Goal: Complete application form: Complete application form

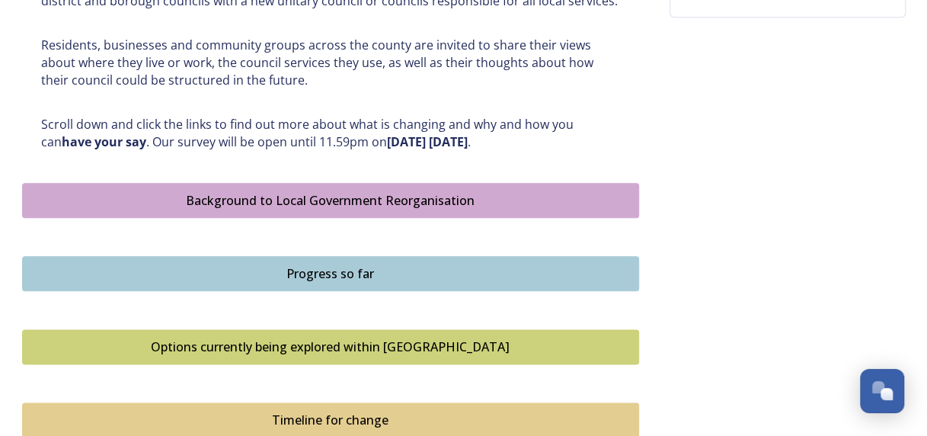
scroll to position [761, 0]
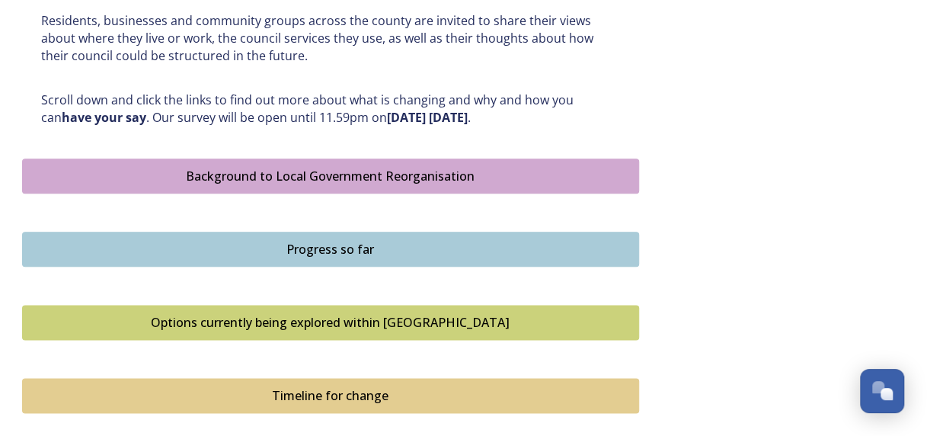
click at [366, 180] on div "Background to Local Government Reorganisation" at bounding box center [330, 176] width 600 height 18
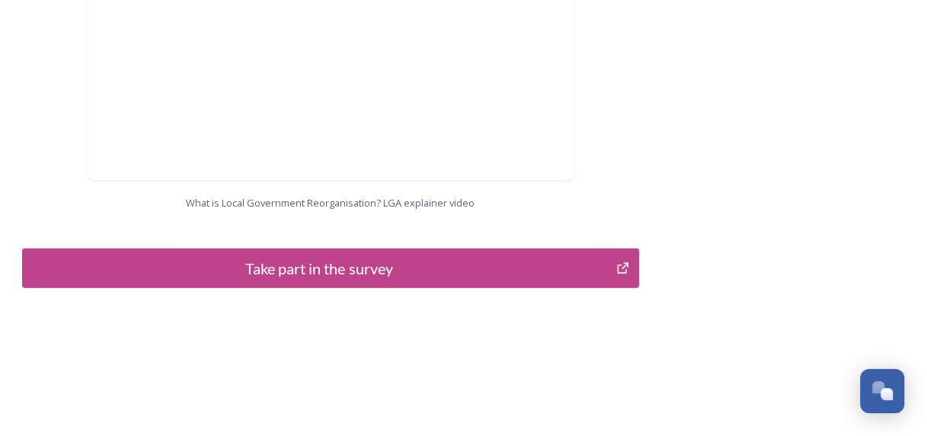
scroll to position [1722, 0]
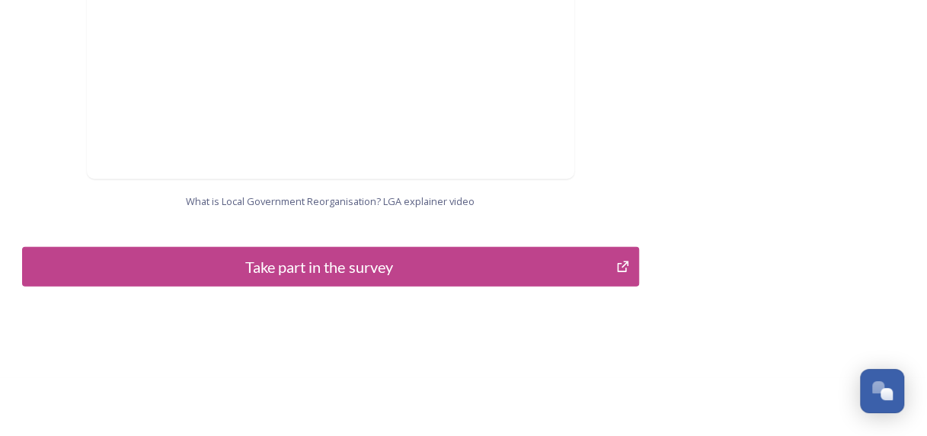
click at [303, 255] on div "Take part in the survey" at bounding box center [319, 266] width 578 height 23
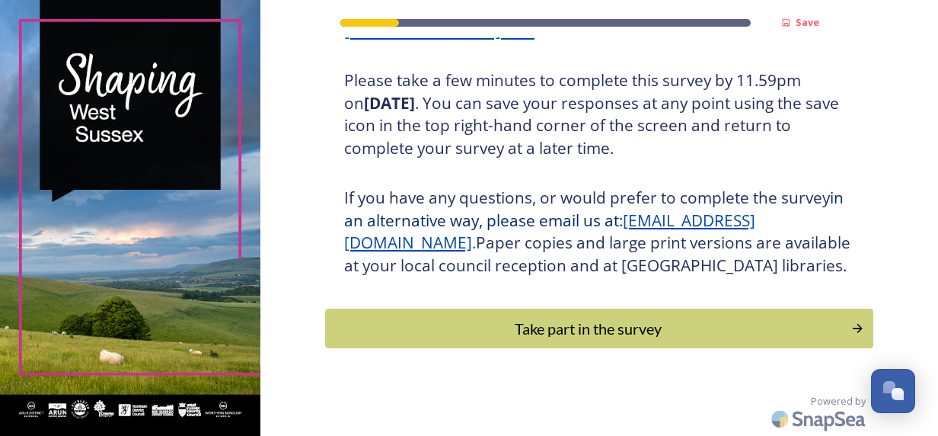
scroll to position [295, 0]
click at [445, 323] on div "Take part in the survey" at bounding box center [587, 327] width 515 height 23
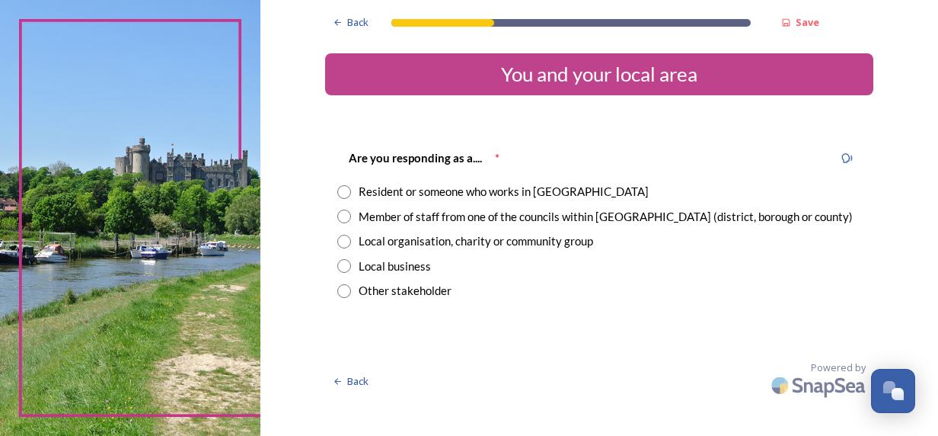
click at [457, 220] on div "Member of staff from one of the councils within [GEOGRAPHIC_DATA] (district, bo…" at bounding box center [606, 217] width 494 height 18
radio input "true"
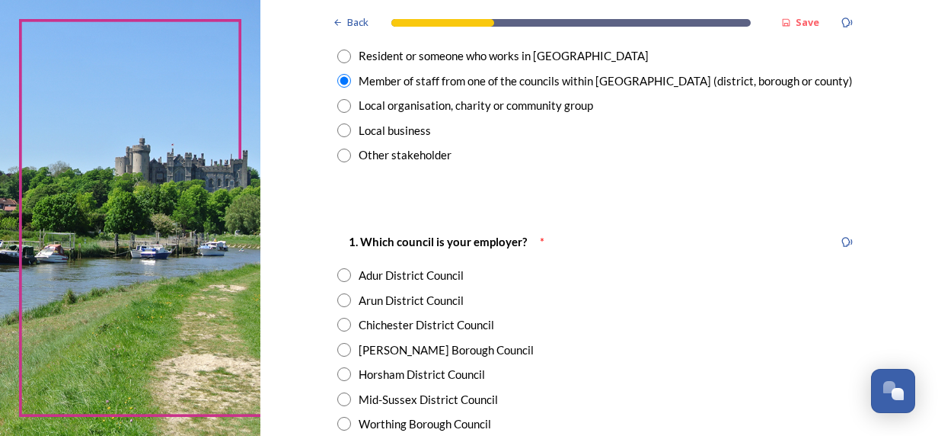
scroll to position [228, 0]
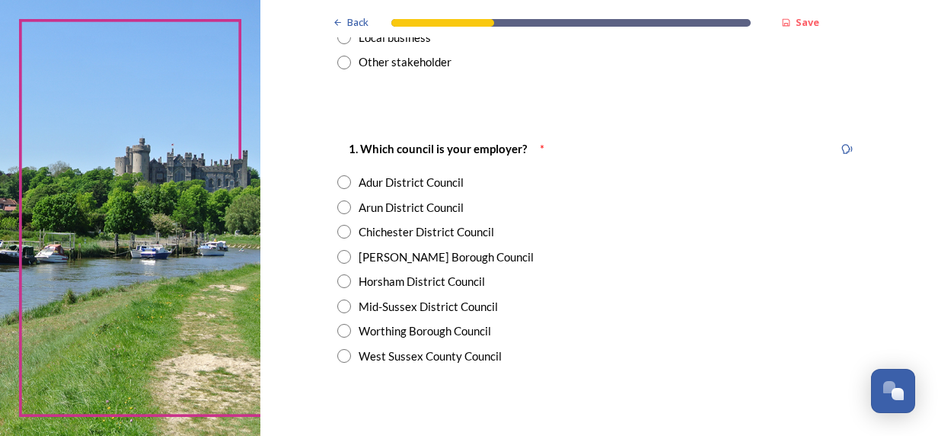
click at [425, 355] on div "West Sussex County Council" at bounding box center [430, 356] width 143 height 18
radio input "true"
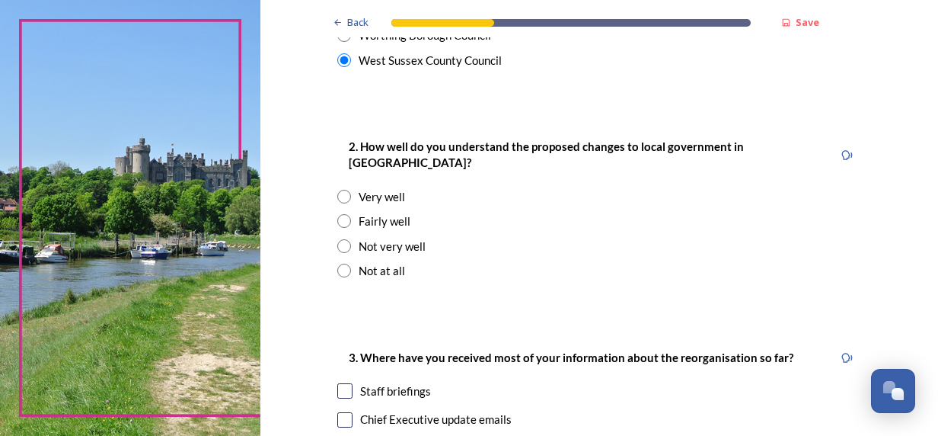
scroll to position [533, 0]
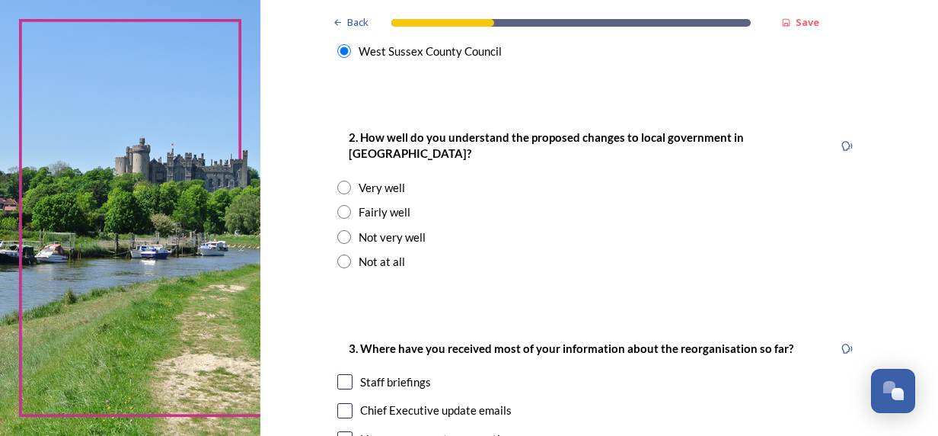
click at [380, 228] on div "Not very well" at bounding box center [392, 237] width 67 height 18
radio input "true"
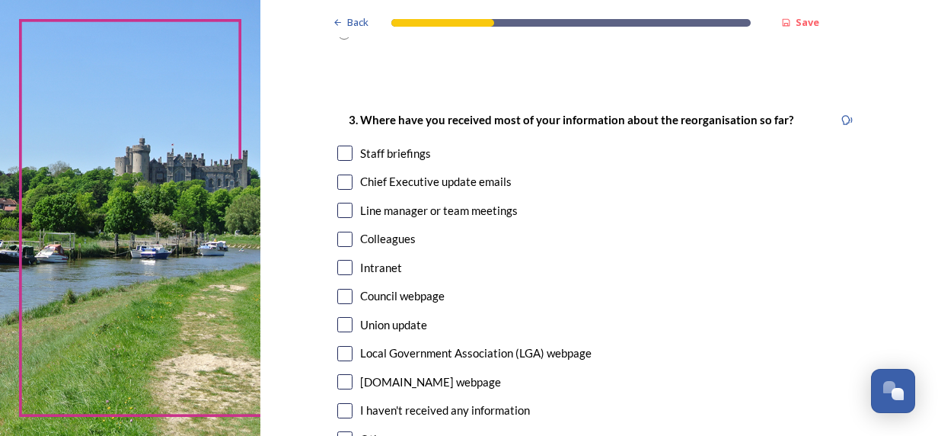
scroll to position [838, 0]
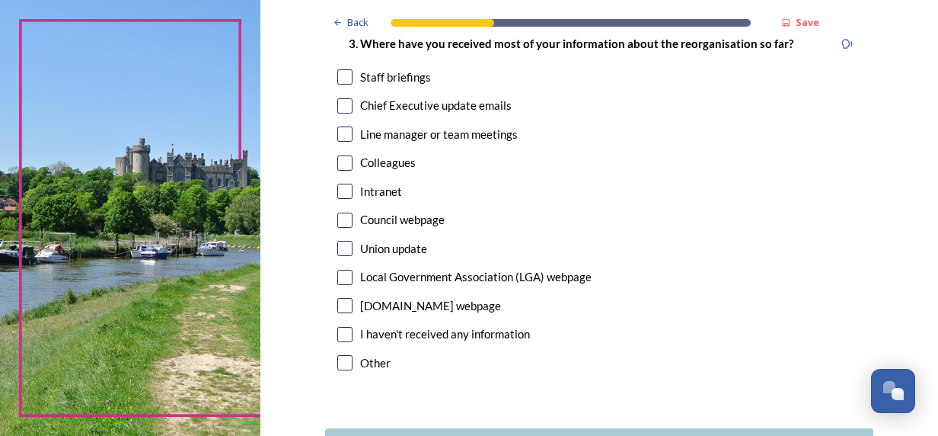
click at [345, 327] on input "checkbox" at bounding box center [344, 334] width 15 height 15
checkbox input "true"
click at [340, 213] on div "3. Where have you received most of your information about the reorganisation so…" at bounding box center [599, 205] width 548 height 372
click at [349, 183] on div "Intranet" at bounding box center [599, 192] width 524 height 18
checkbox input "true"
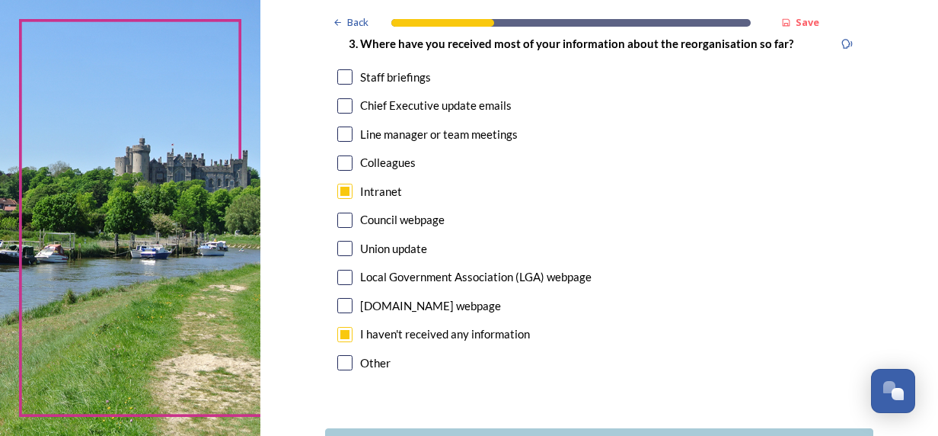
click at [349, 325] on div "I haven't received any information" at bounding box center [599, 334] width 524 height 18
checkbox input "false"
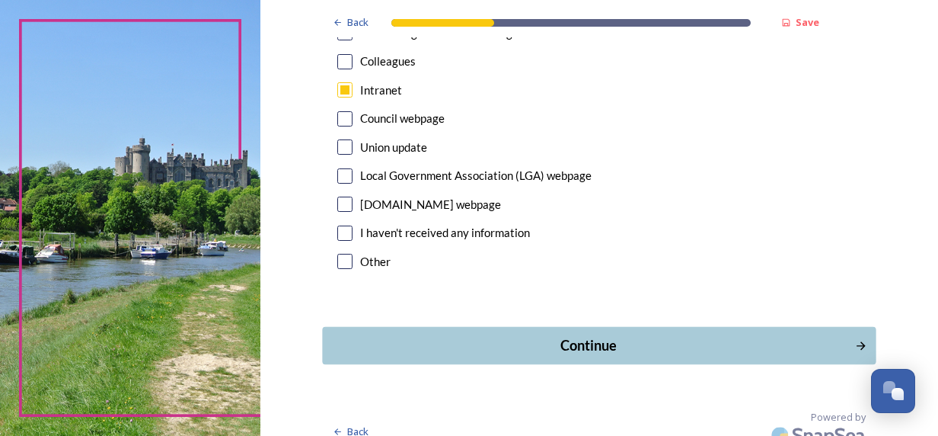
click at [445, 335] on div "Continue" at bounding box center [587, 345] width 515 height 21
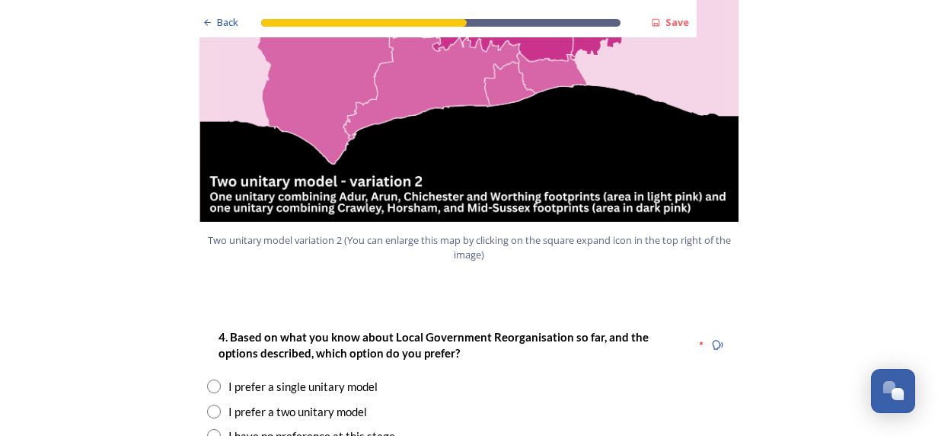
scroll to position [1827, 0]
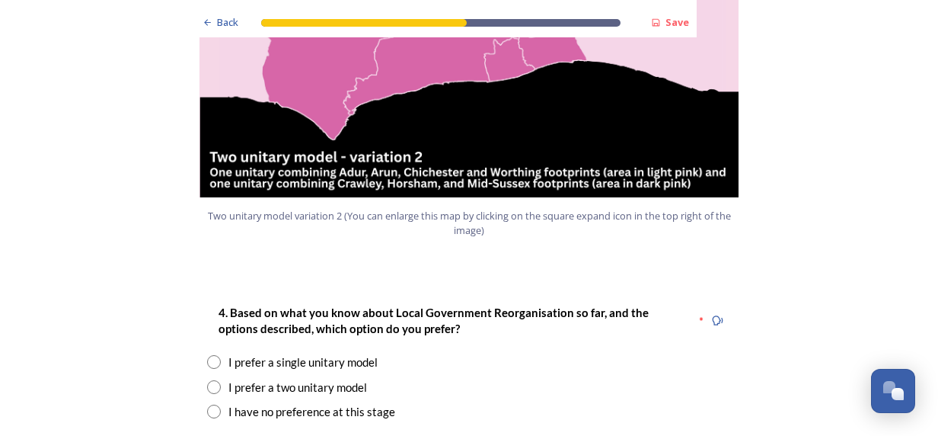
click at [207, 355] on input "radio" at bounding box center [214, 362] width 14 height 14
radio input "true"
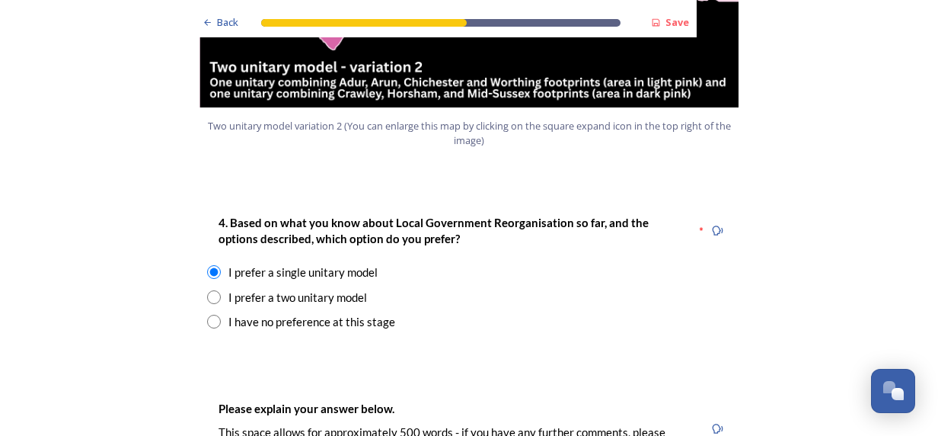
scroll to position [2056, 0]
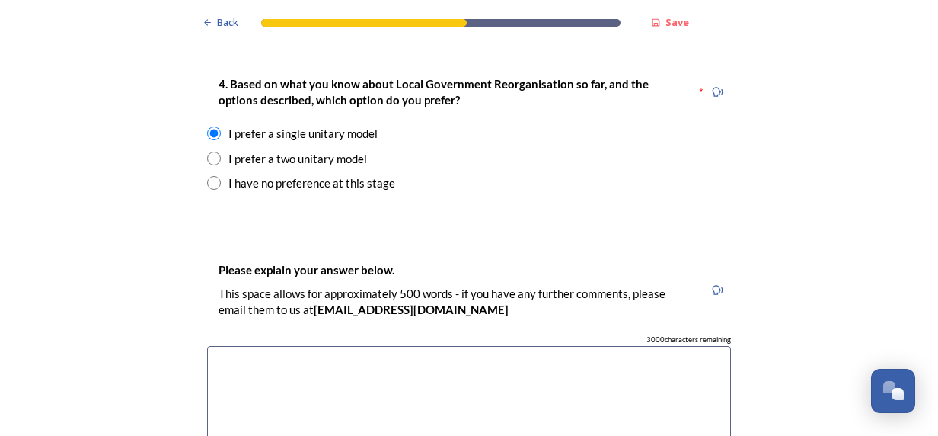
click at [297, 367] on textarea at bounding box center [469, 431] width 524 height 171
type textarea "J"
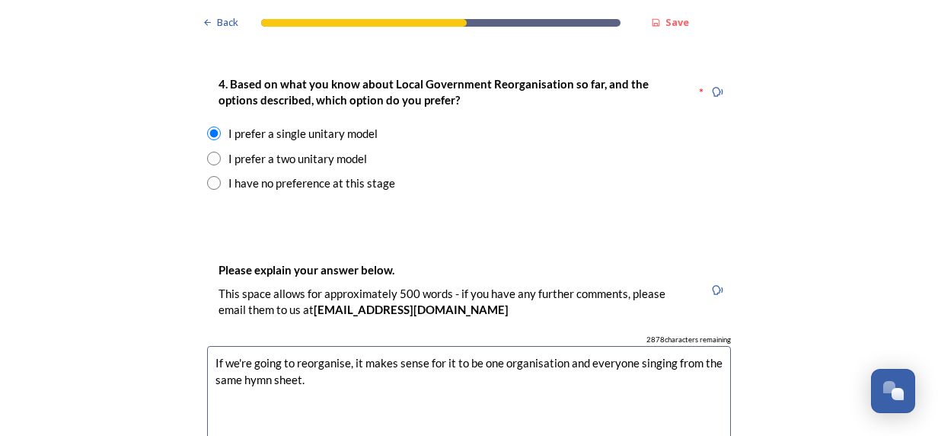
scroll to position [2436, 0]
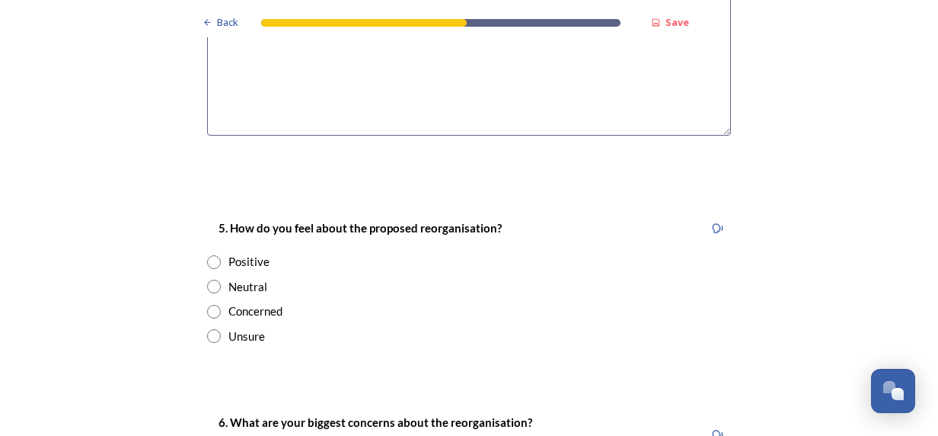
type textarea "If we're going to reorganise, it makes sense for it to be one organisation and …"
click at [228, 278] on div "Neutral" at bounding box center [247, 287] width 39 height 18
radio input "true"
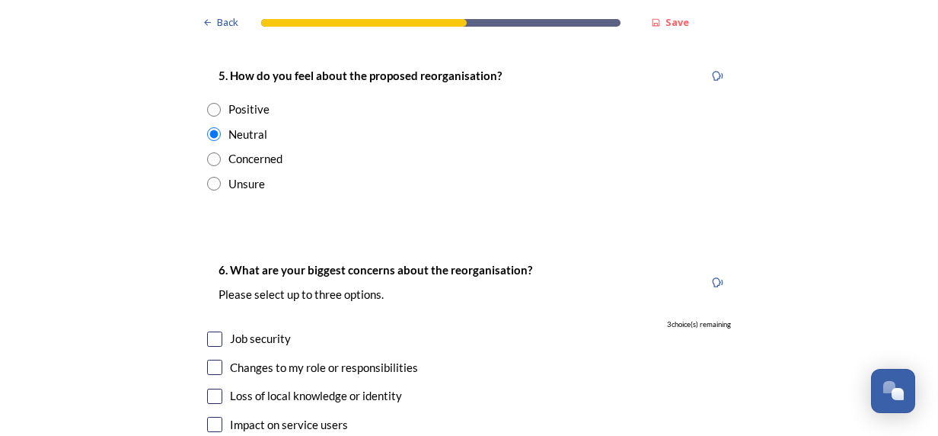
scroll to position [2665, 0]
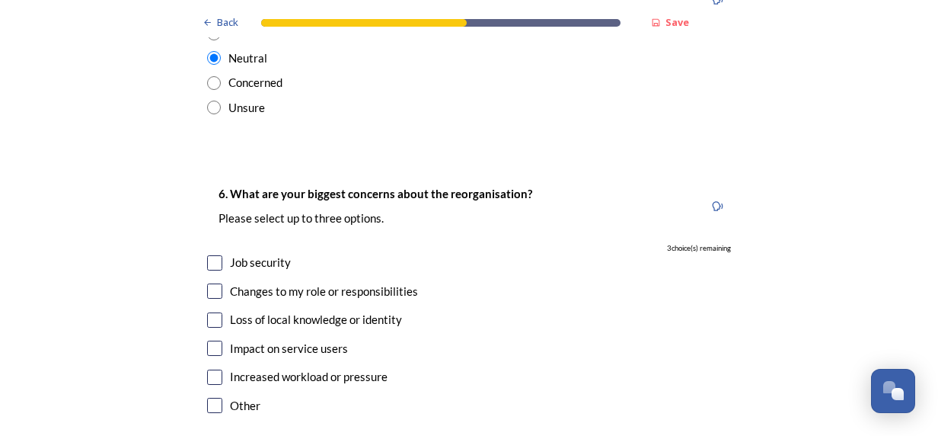
click at [207, 397] on input "checkbox" at bounding box center [214, 404] width 15 height 15
checkbox input "true"
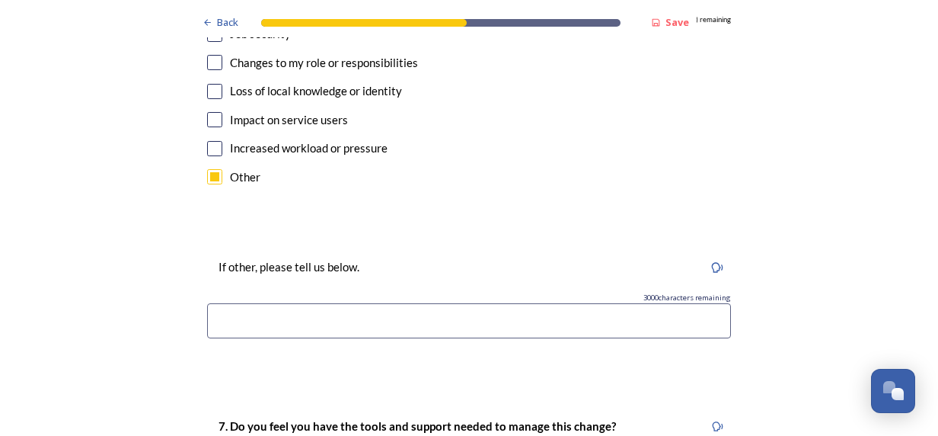
click at [283, 303] on input at bounding box center [469, 320] width 524 height 35
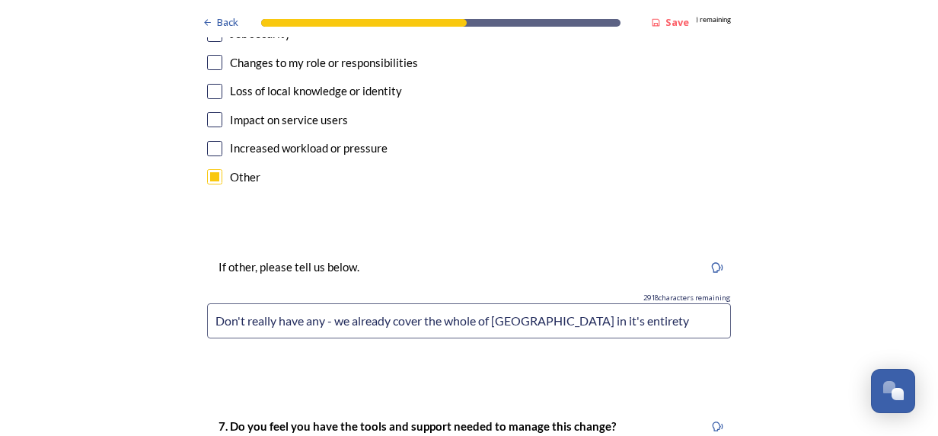
scroll to position [3122, 0]
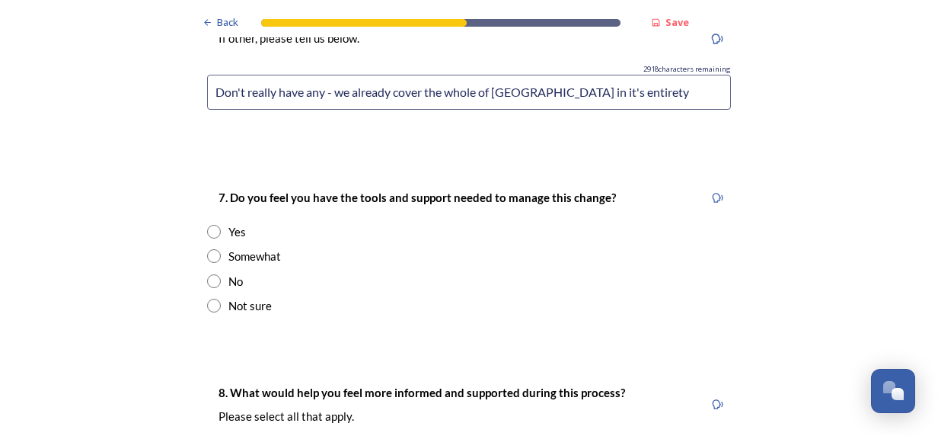
type input "Don't really have any - we already cover the whole of [GEOGRAPHIC_DATA] in it's…"
click at [233, 223] on div "Yes" at bounding box center [237, 232] width 18 height 18
radio input "true"
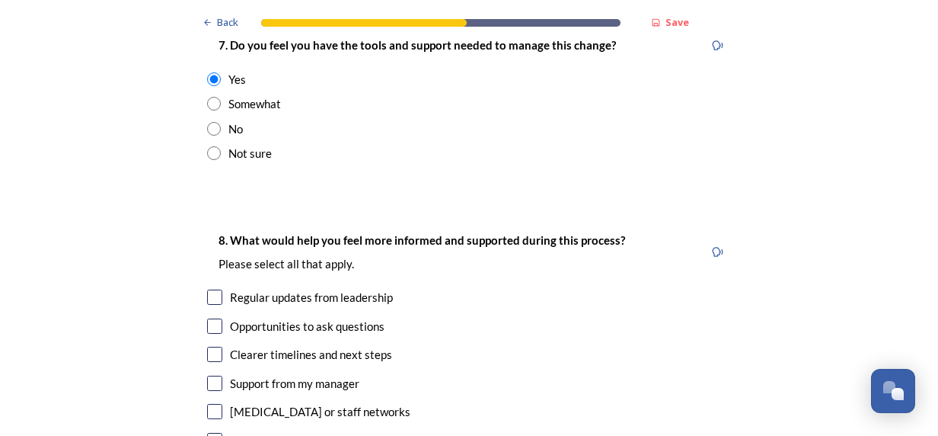
scroll to position [3350, 0]
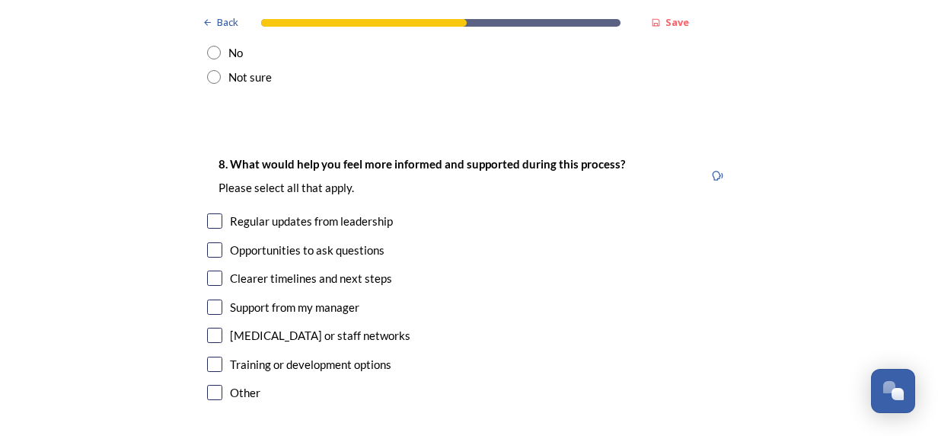
click at [242, 212] on div "Regular updates from leadership" at bounding box center [311, 221] width 163 height 18
checkbox input "true"
click at [215, 299] on input "checkbox" at bounding box center [214, 306] width 15 height 15
checkbox input "true"
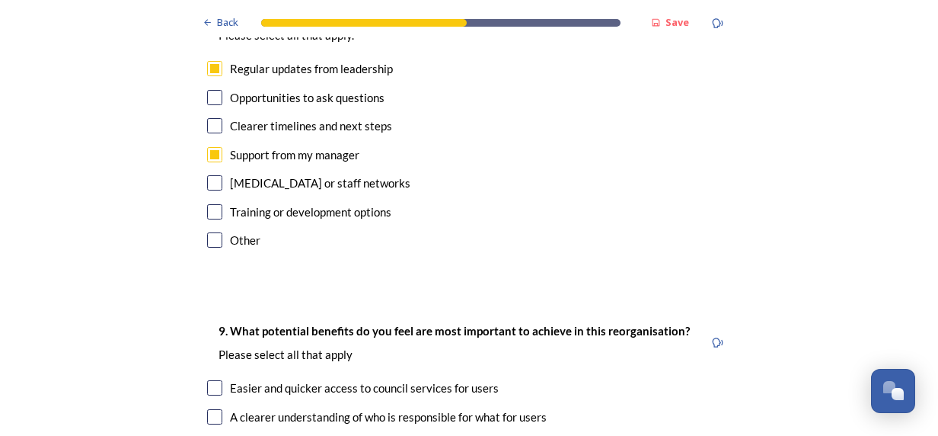
scroll to position [3579, 0]
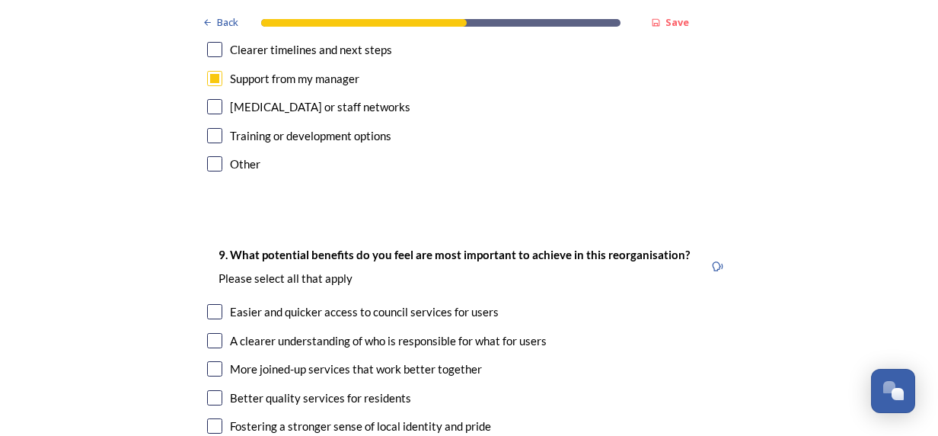
click at [213, 304] on input "checkbox" at bounding box center [214, 311] width 15 height 15
checkbox input "true"
click at [212, 333] on input "checkbox" at bounding box center [214, 340] width 15 height 15
checkbox input "true"
click at [216, 361] on input "checkbox" at bounding box center [214, 368] width 15 height 15
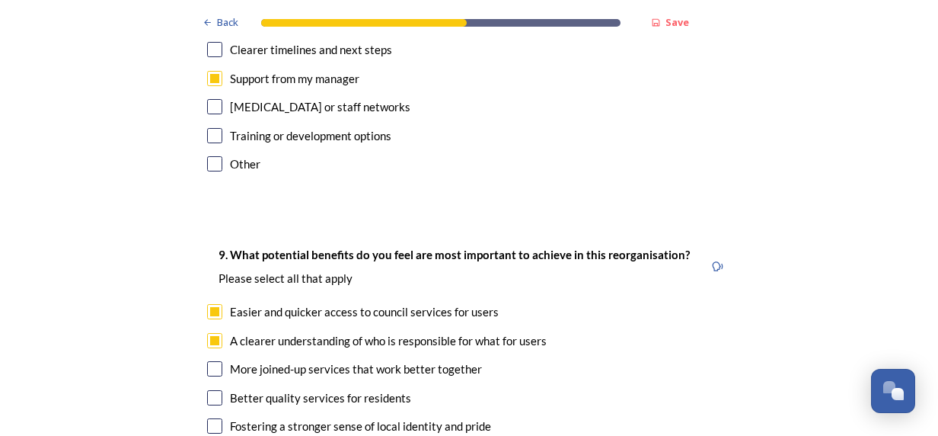
checkbox input "true"
click at [215, 390] on input "checkbox" at bounding box center [214, 397] width 15 height 15
checkbox input "true"
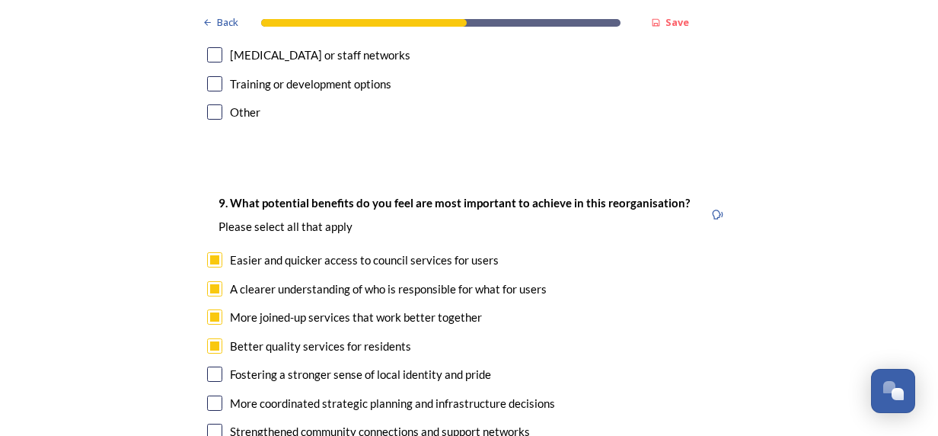
scroll to position [3655, 0]
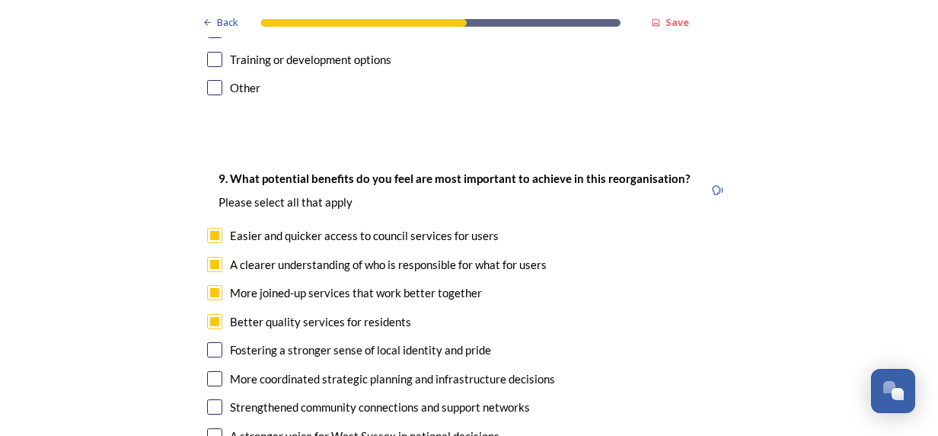
click at [207, 342] on input "checkbox" at bounding box center [214, 349] width 15 height 15
checkbox input "true"
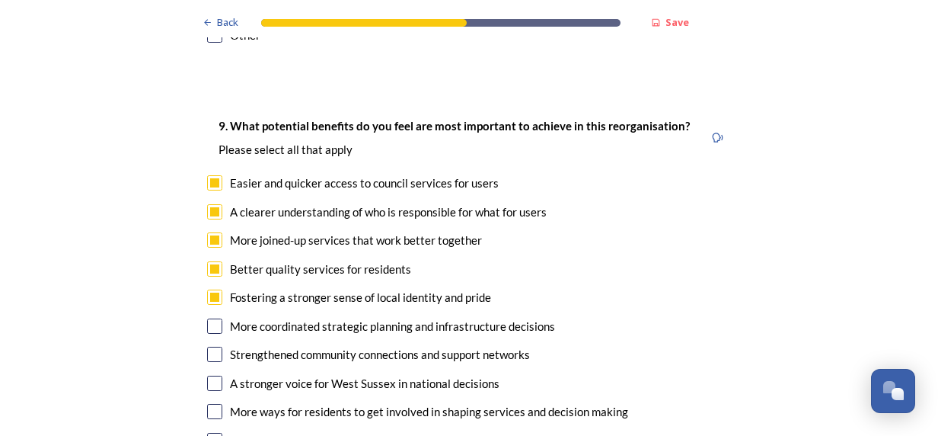
scroll to position [3731, 0]
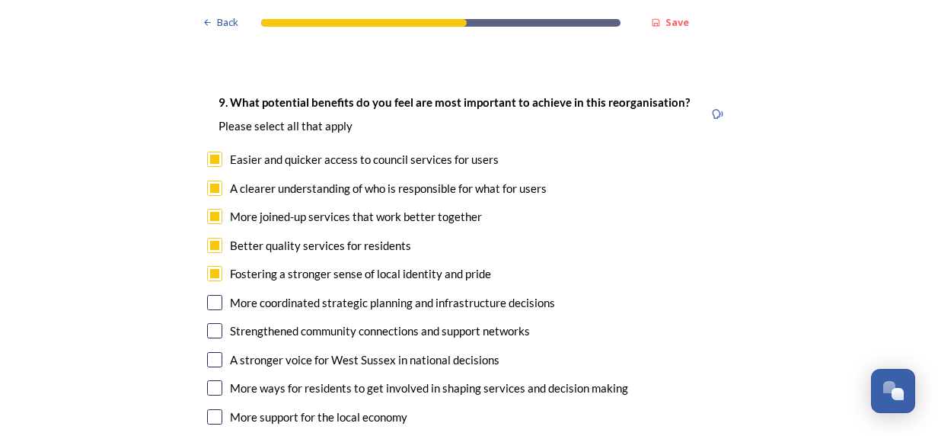
click at [213, 295] on input "checkbox" at bounding box center [214, 302] width 15 height 15
checkbox input "true"
click at [207, 323] on input "checkbox" at bounding box center [214, 330] width 15 height 15
click at [211, 323] on input "checkbox" at bounding box center [214, 330] width 15 height 15
checkbox input "false"
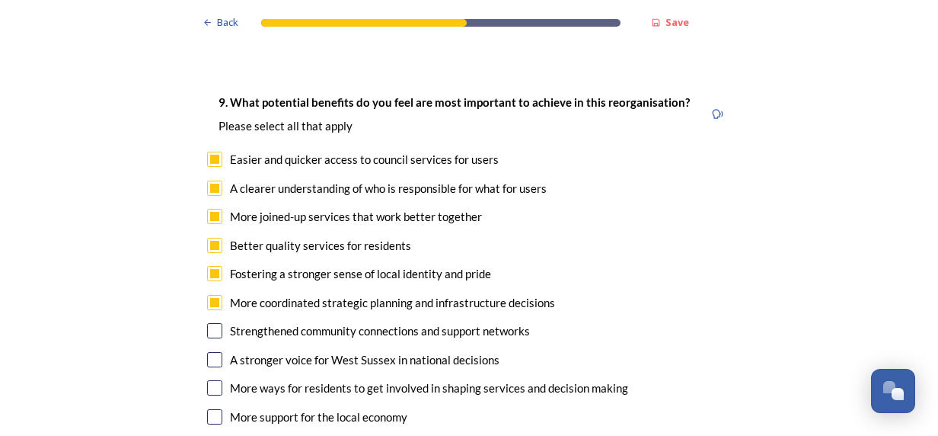
click at [210, 352] on input "checkbox" at bounding box center [214, 359] width 15 height 15
checkbox input "true"
click at [209, 380] on input "checkbox" at bounding box center [214, 387] width 15 height 15
checkbox input "false"
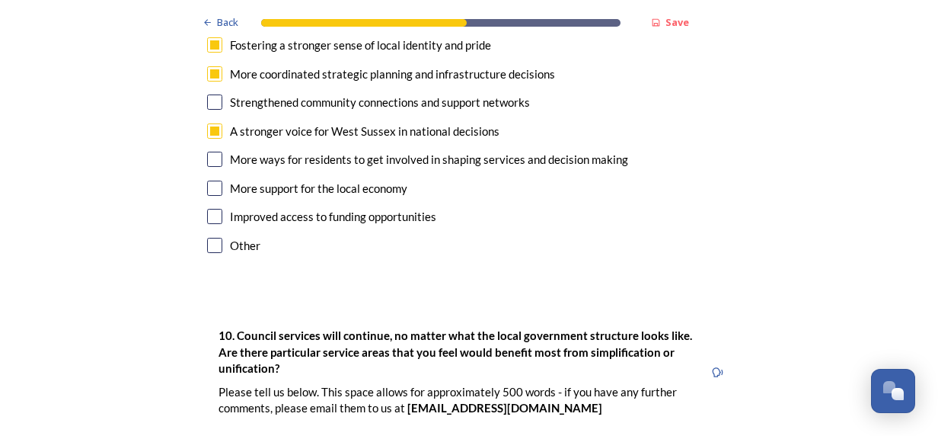
scroll to position [4035, 0]
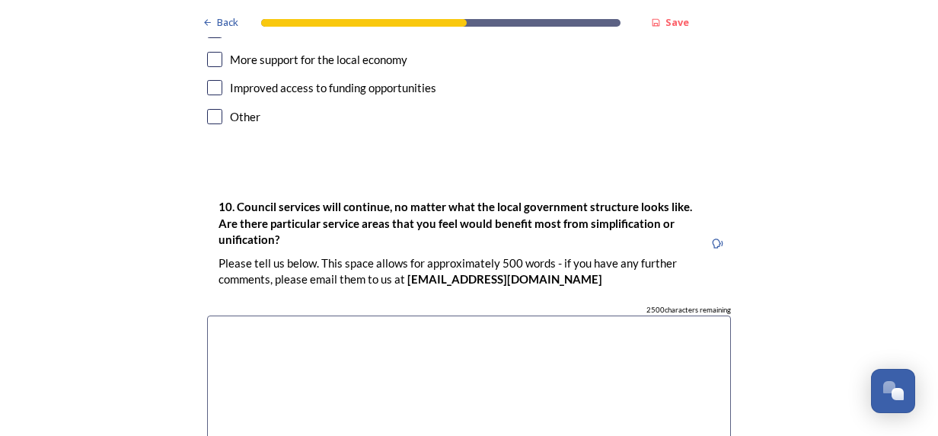
scroll to position [4112, 0]
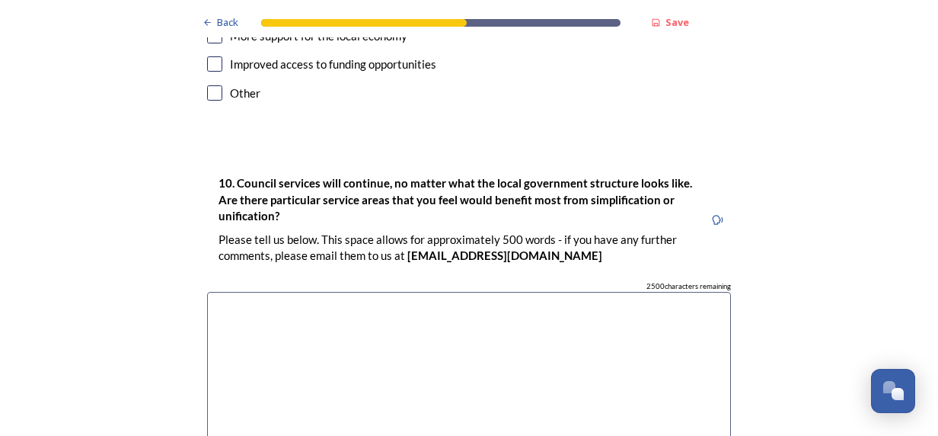
click at [250, 348] on textarea at bounding box center [469, 377] width 524 height 171
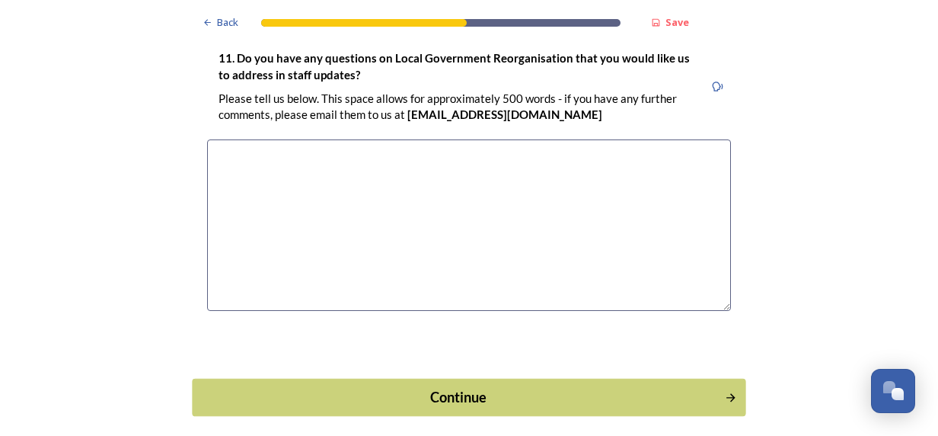
scroll to position [4629, 0]
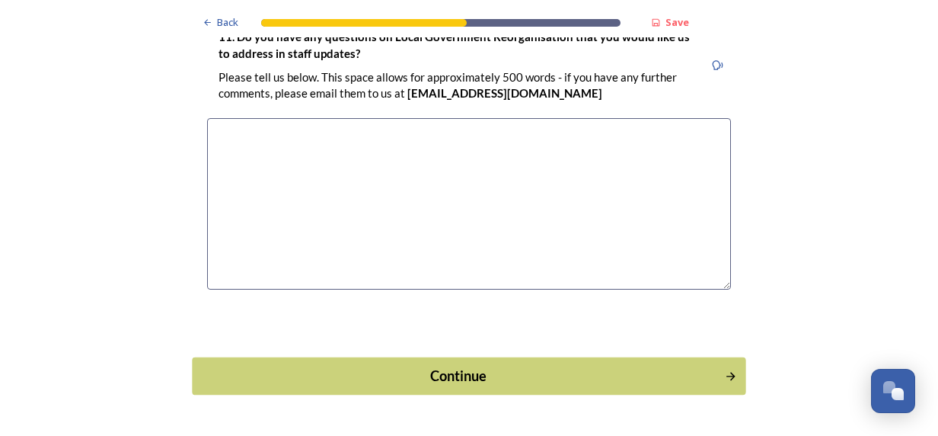
type textarea "N/A"
click at [365, 356] on button "Continue" at bounding box center [469, 374] width 554 height 37
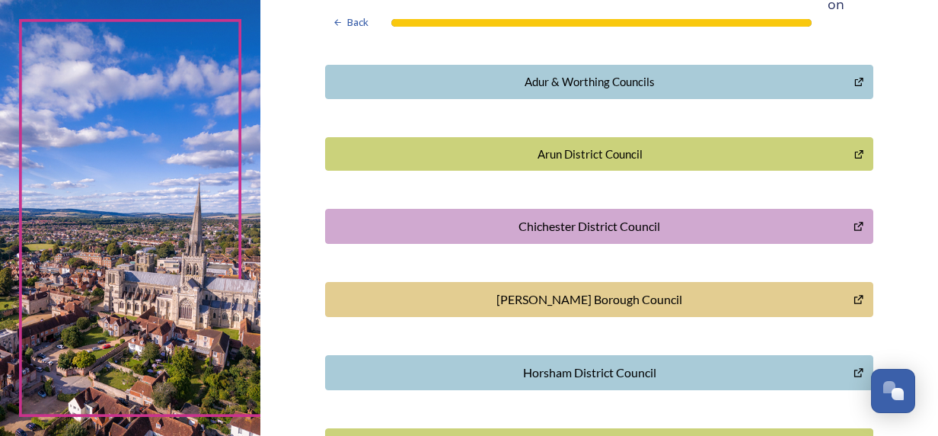
scroll to position [533, 0]
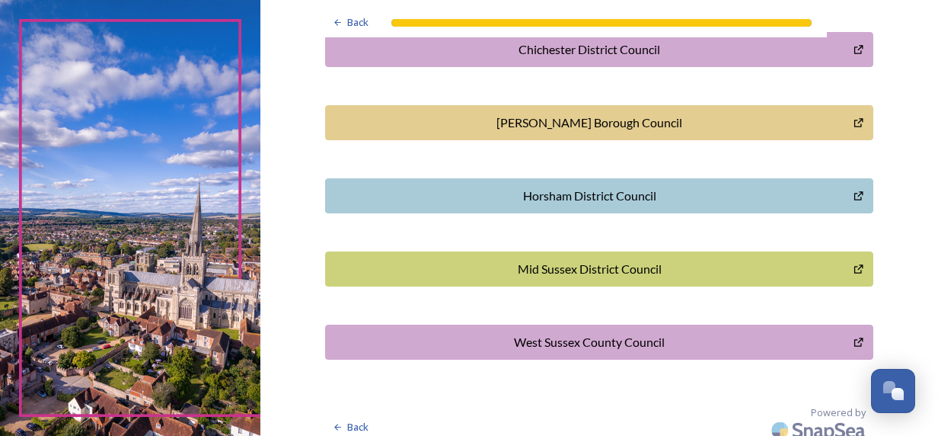
click at [480, 340] on div "West Sussex County Council" at bounding box center [589, 342] width 512 height 18
